Goal: Task Accomplishment & Management: Manage account settings

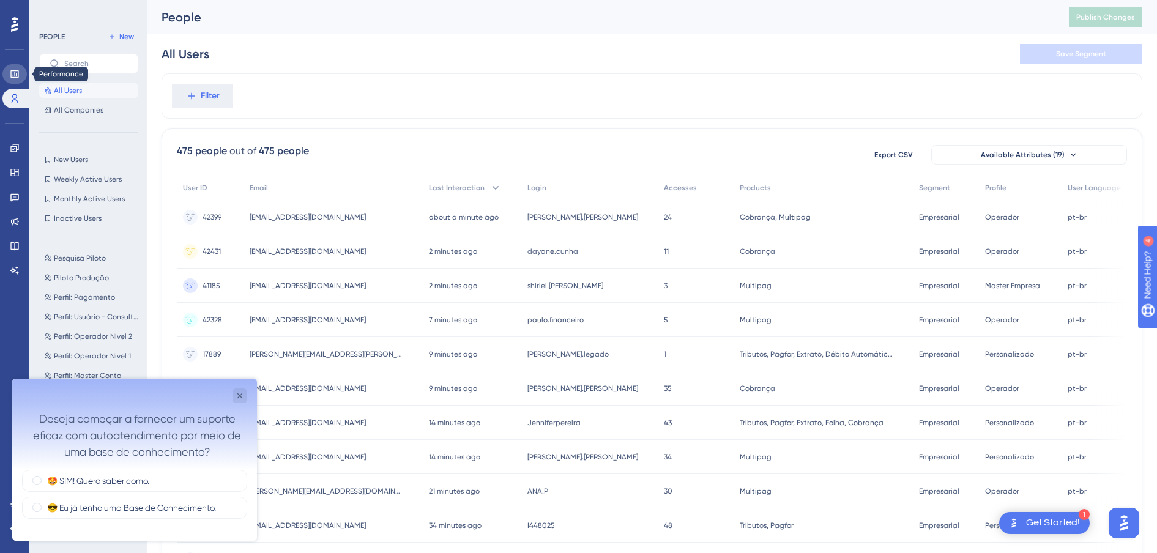
click at [20, 74] on link at bounding box center [14, 74] width 24 height 20
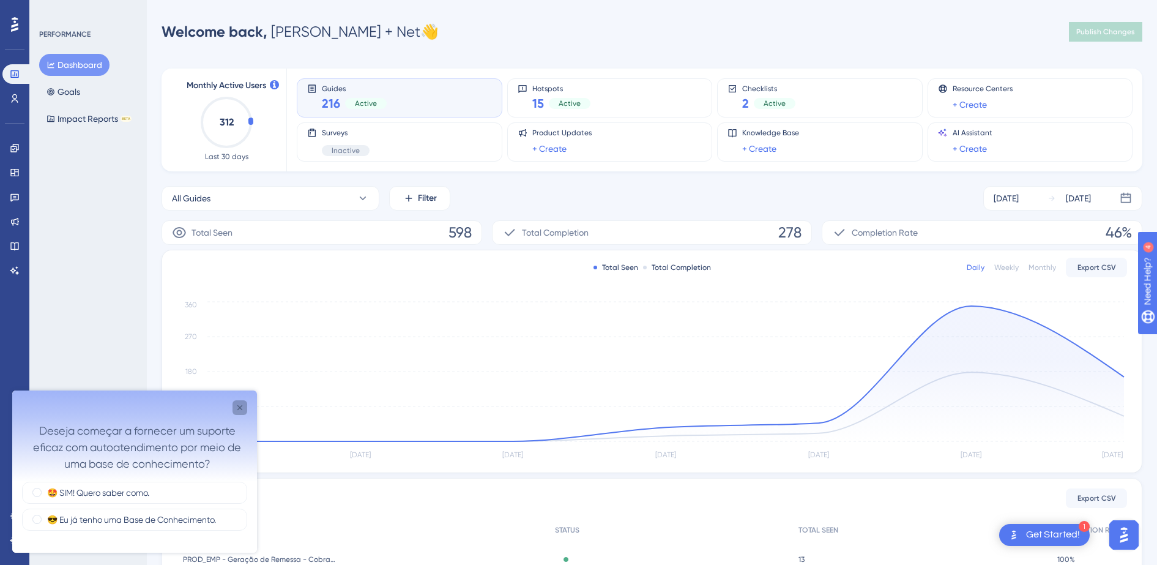
click at [244, 405] on icon "Close survey" at bounding box center [240, 408] width 10 height 10
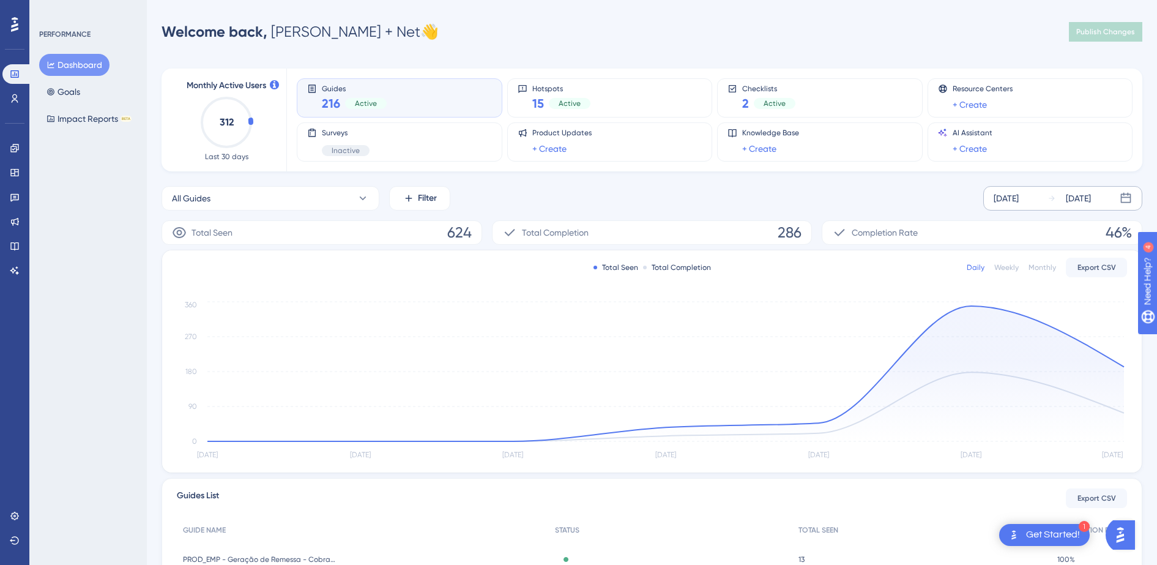
click at [1019, 203] on div "[DATE]" at bounding box center [1006, 198] width 25 height 15
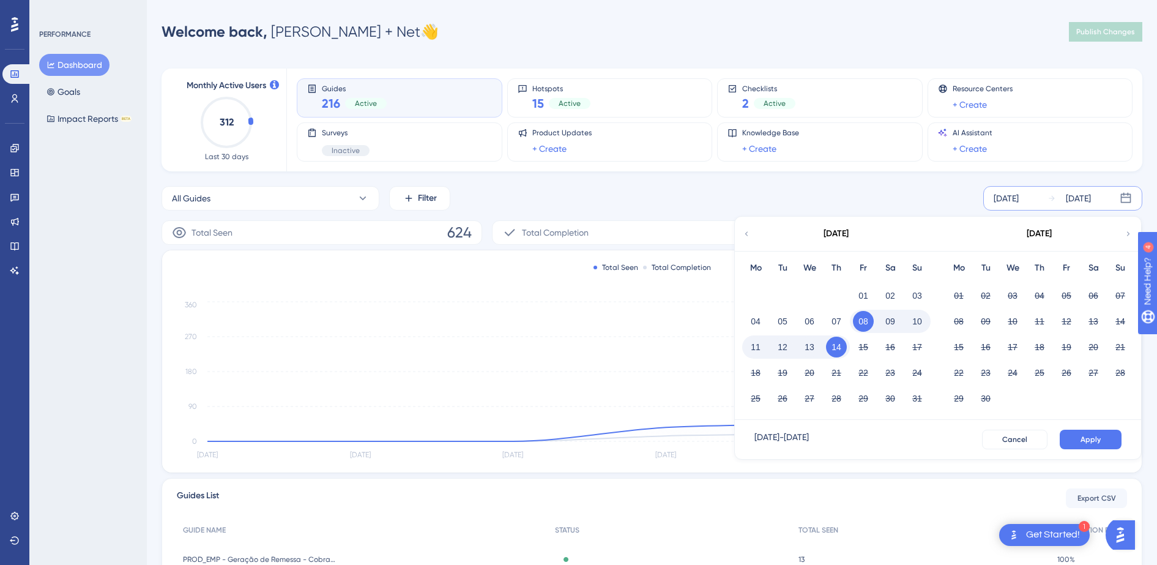
click at [750, 235] on icon at bounding box center [746, 233] width 9 height 11
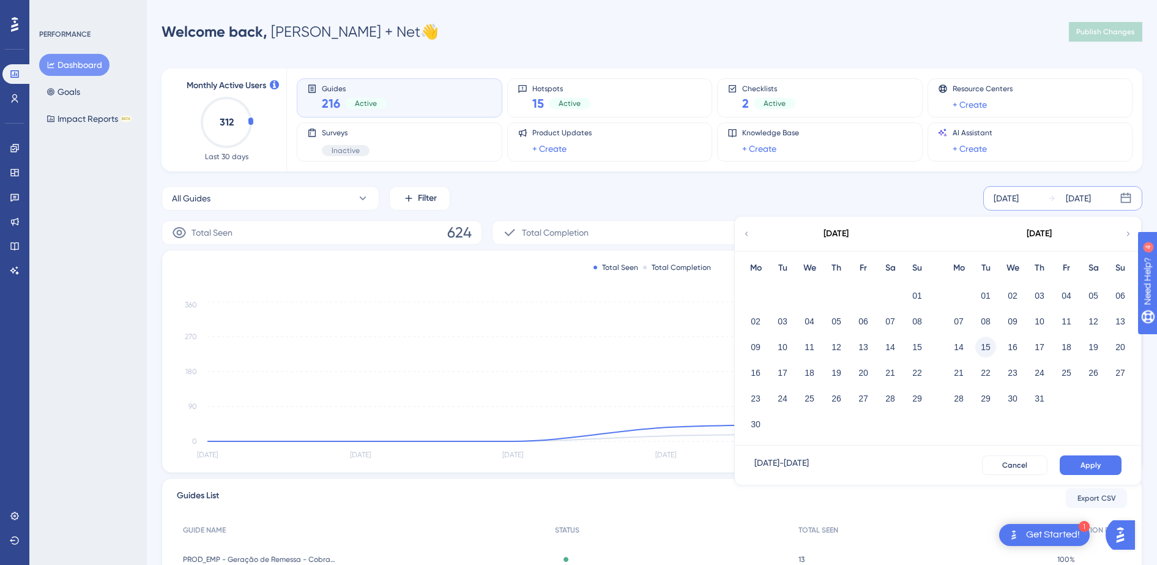
click at [987, 349] on button "15" at bounding box center [986, 347] width 21 height 21
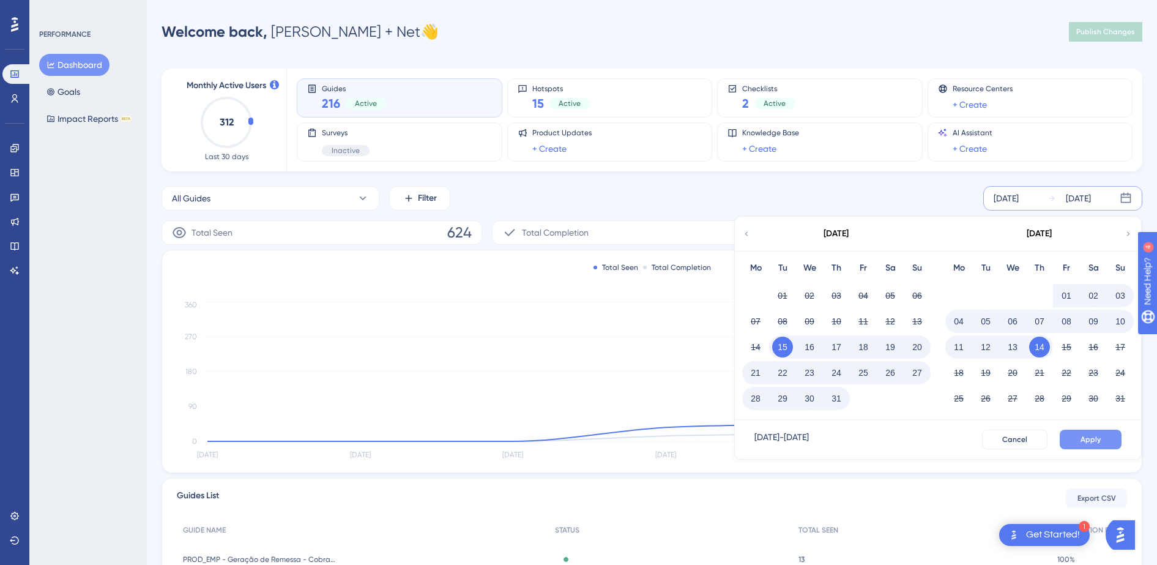
click at [1085, 436] on span "Apply" at bounding box center [1091, 440] width 20 height 10
